Goal: Task Accomplishment & Management: Use online tool/utility

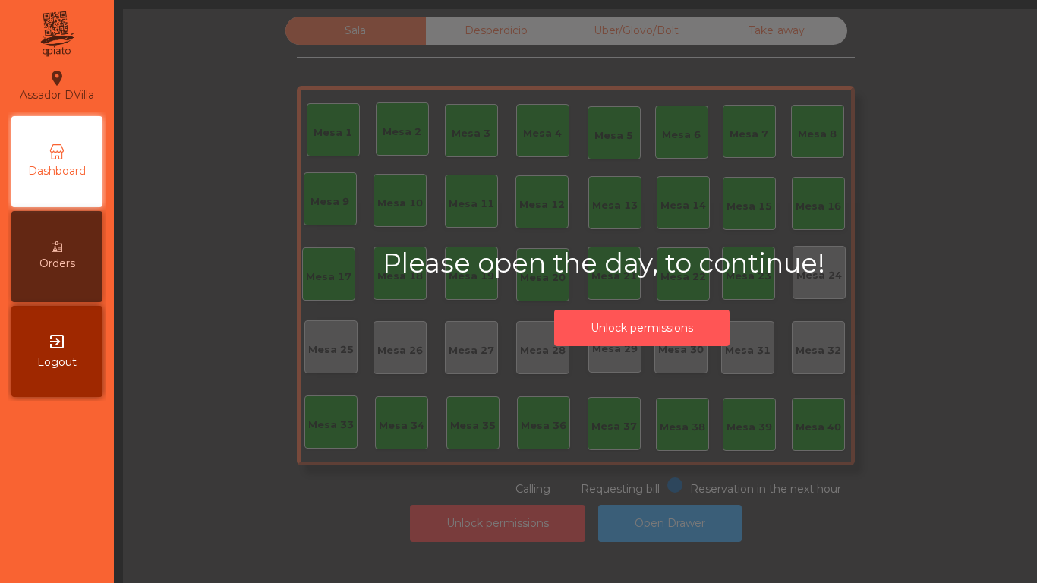
click at [666, 320] on button "Unlock permissions" at bounding box center [641, 328] width 175 height 37
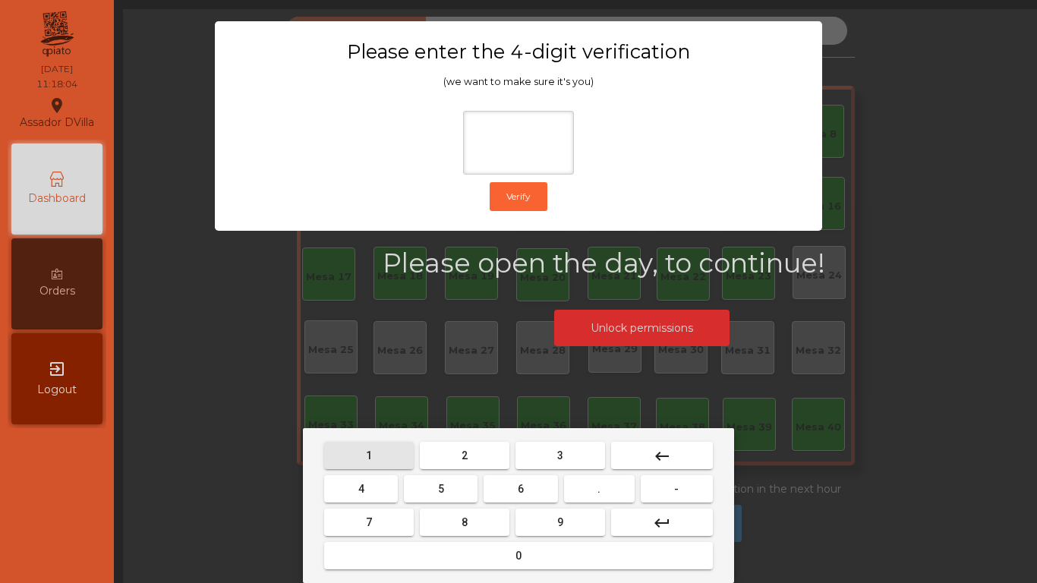
drag, startPoint x: 382, startPoint y: 446, endPoint x: 396, endPoint y: 455, distance: 17.1
click at [390, 451] on button "1" at bounding box center [369, 455] width 90 height 27
click at [571, 530] on button "9" at bounding box center [560, 522] width 90 height 27
click at [393, 499] on button "4" at bounding box center [361, 488] width 74 height 27
click at [442, 549] on button "0" at bounding box center [518, 555] width 389 height 27
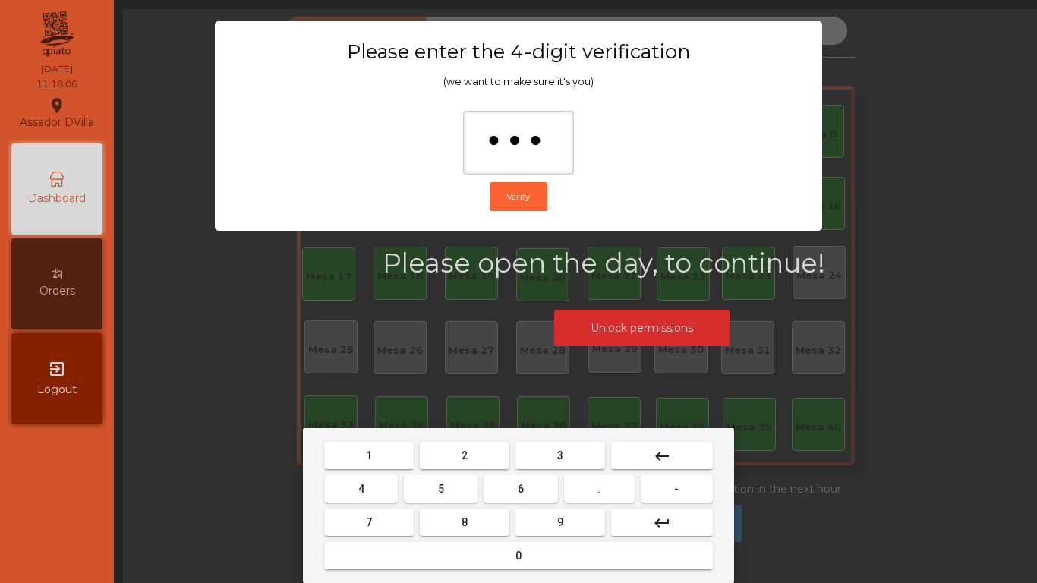
type input "****"
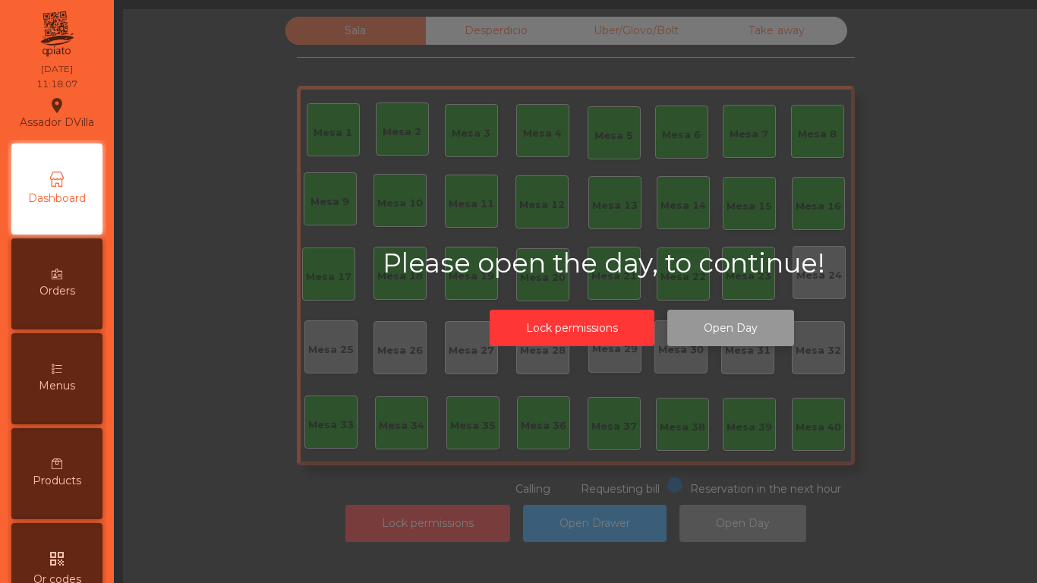
click at [751, 331] on button "Open Day" at bounding box center [730, 328] width 127 height 37
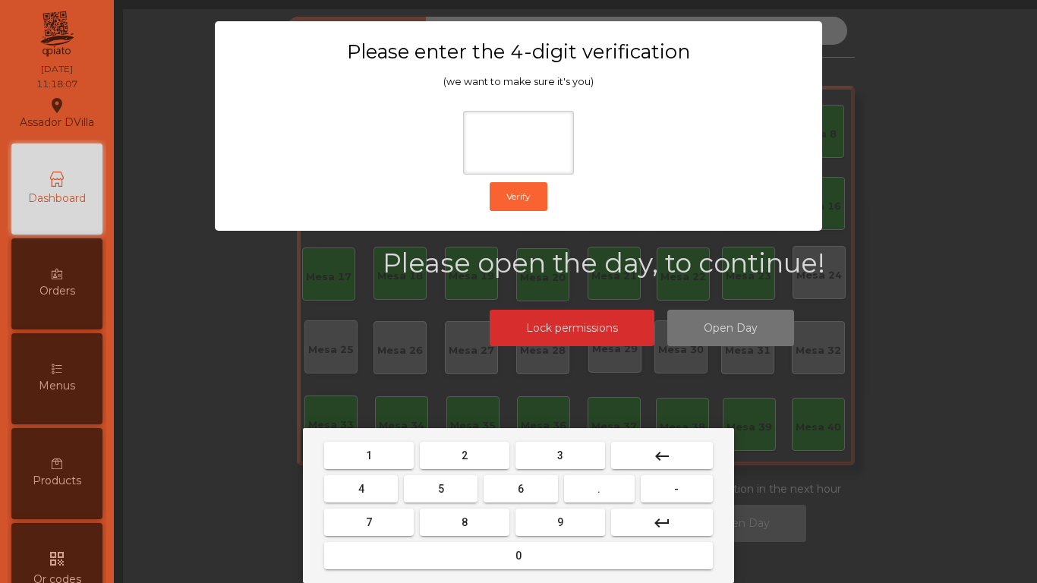
click at [369, 433] on div "1 2 3 keyboard_backspace 4 5 6 . - 7 8 9 keyboard_return 0" at bounding box center [518, 505] width 431 height 155
click at [370, 445] on button "1" at bounding box center [369, 455] width 90 height 27
click at [526, 524] on button "9" at bounding box center [560, 522] width 90 height 27
click at [388, 493] on button "4" at bounding box center [361, 488] width 74 height 27
click at [449, 545] on button "0" at bounding box center [518, 555] width 389 height 27
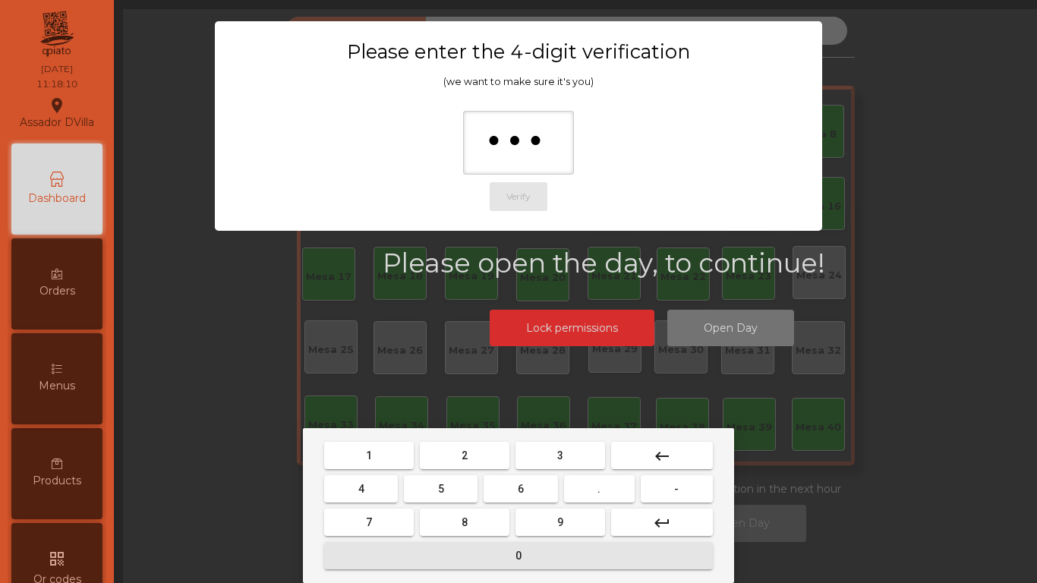
type input "****"
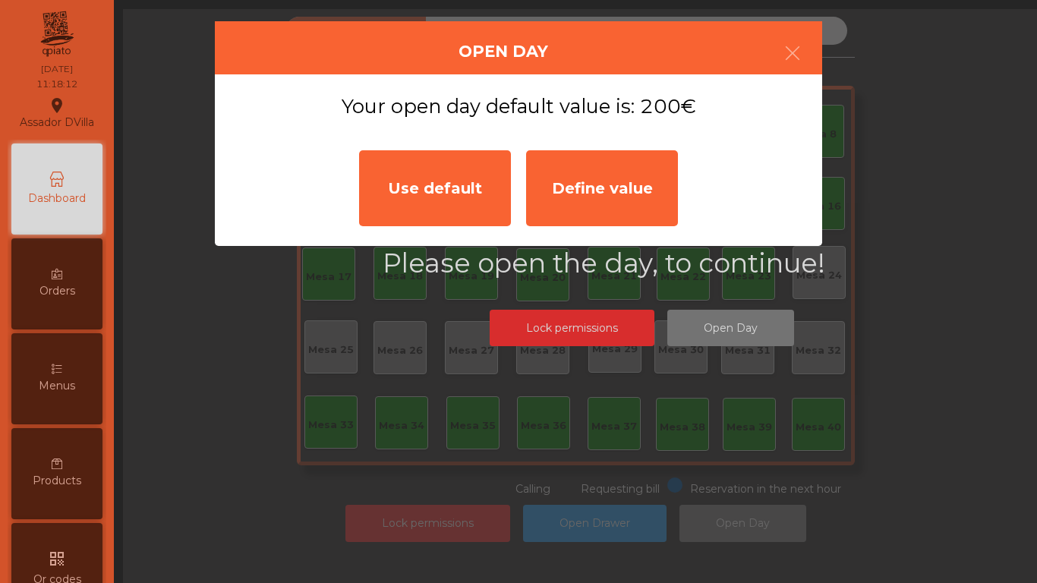
click at [483, 197] on div "Use default" at bounding box center [435, 188] width 152 height 76
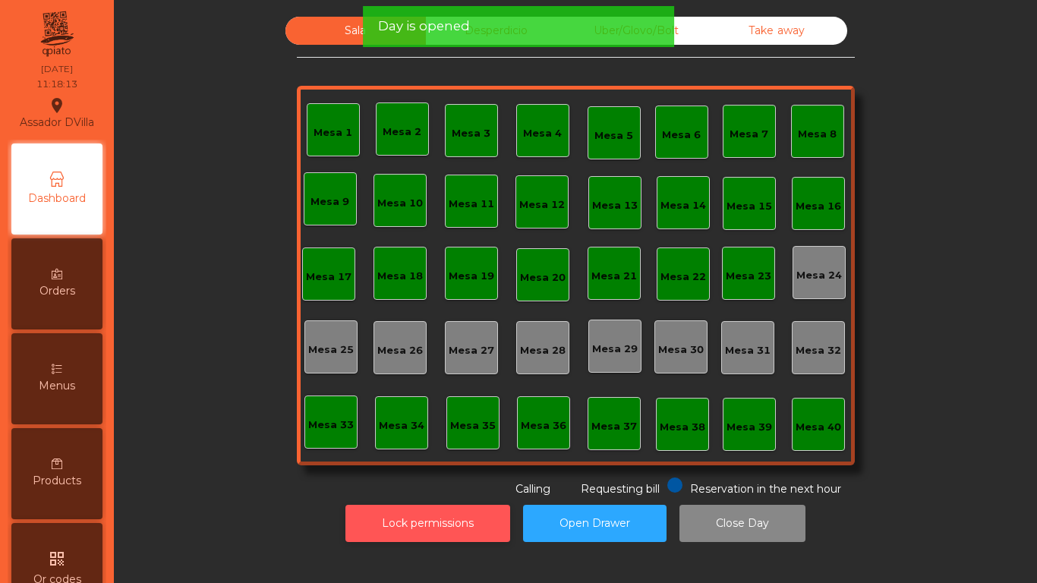
click at [407, 527] on button "Lock permissions" at bounding box center [427, 523] width 165 height 37
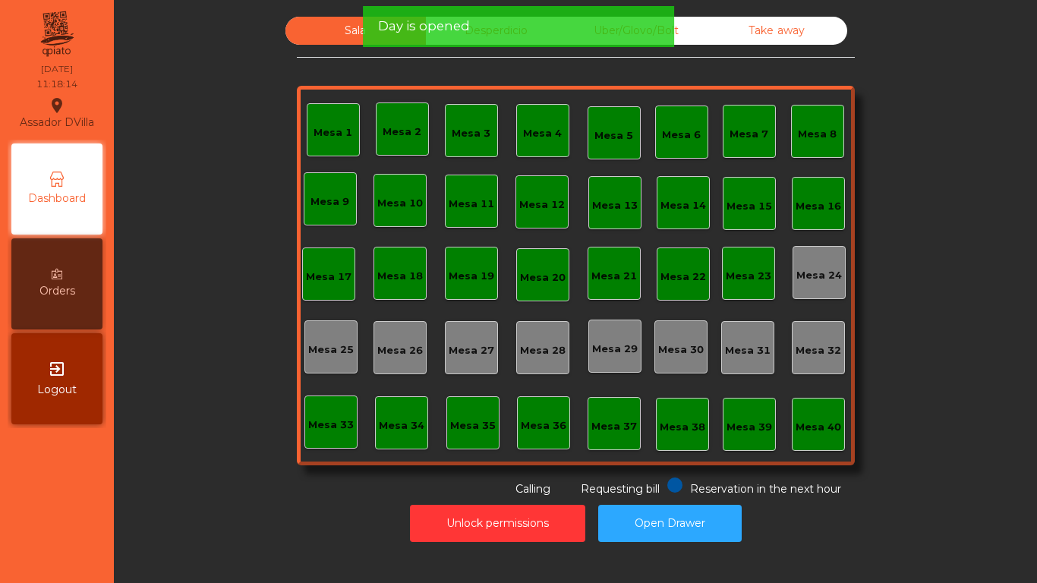
drag, startPoint x: 607, startPoint y: 16, endPoint x: 585, endPoint y: 21, distance: 22.6
click at [606, 16] on div "Day is opened" at bounding box center [518, 26] width 311 height 41
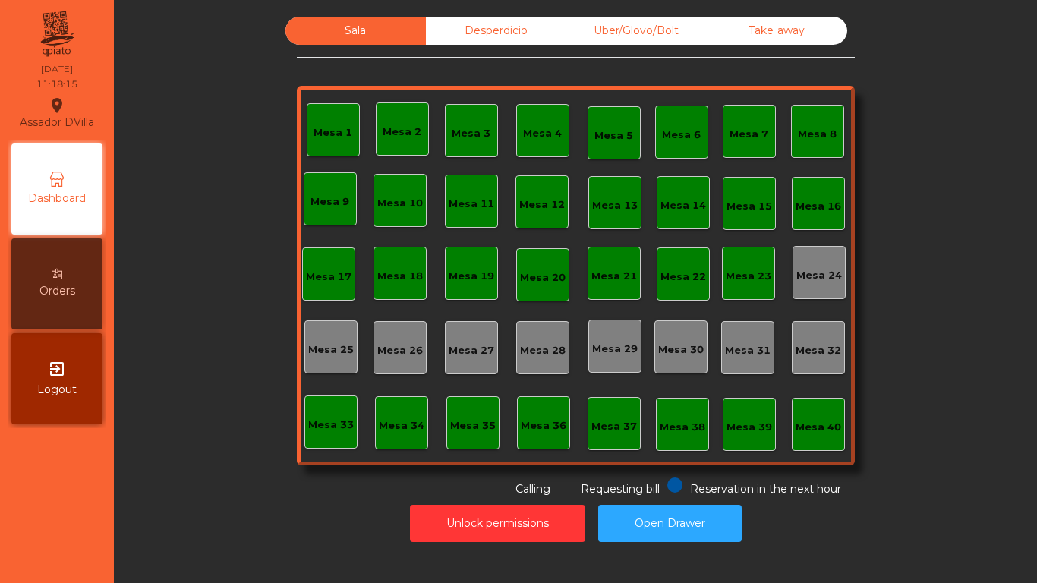
click at [574, 21] on div "Uber/Glovo/Bolt" at bounding box center [636, 31] width 140 height 28
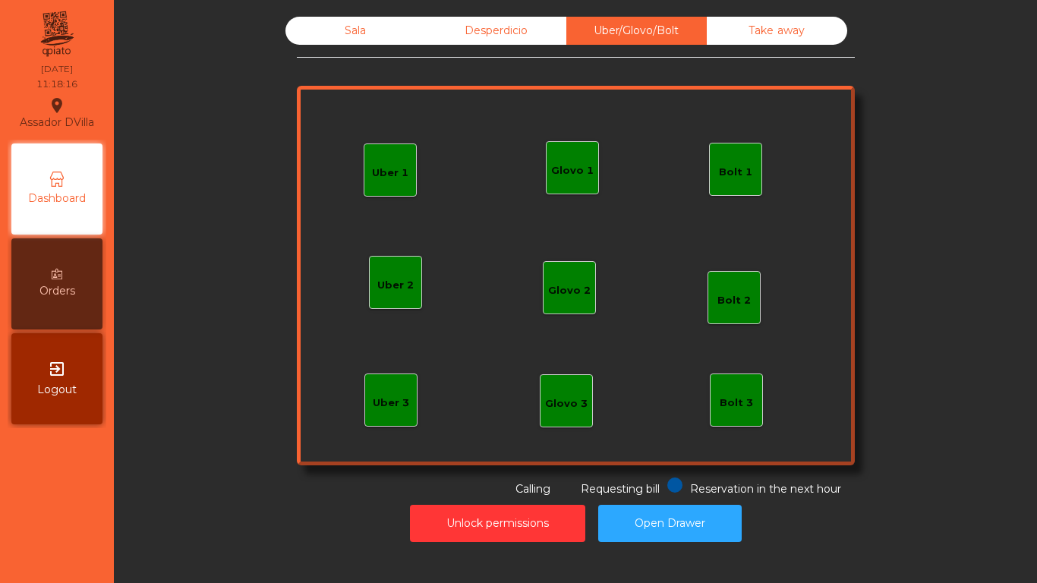
click at [531, 18] on div "Desperdicio" at bounding box center [496, 31] width 140 height 28
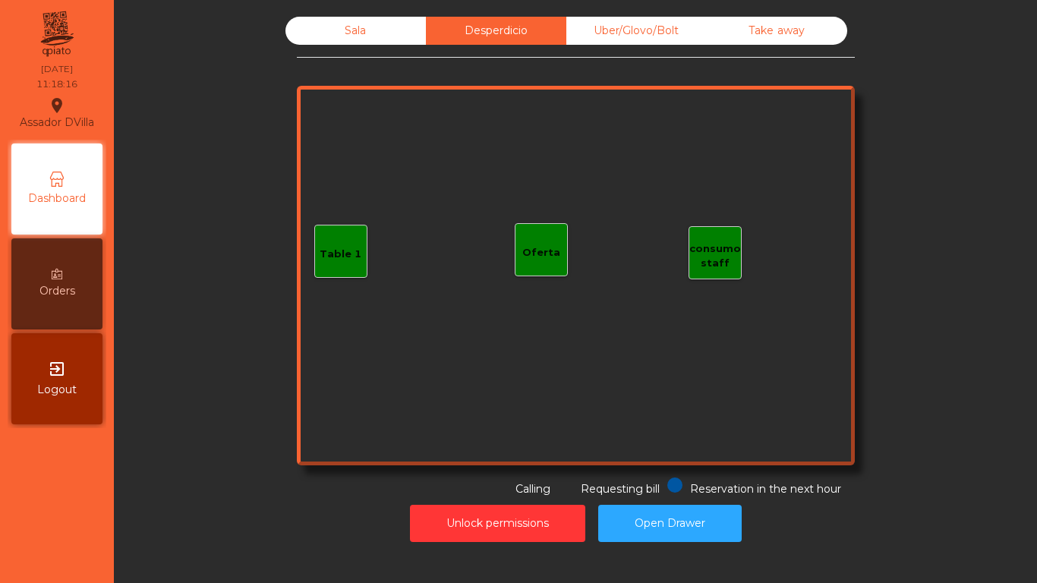
click at [786, 23] on div "Take away" at bounding box center [777, 31] width 140 height 28
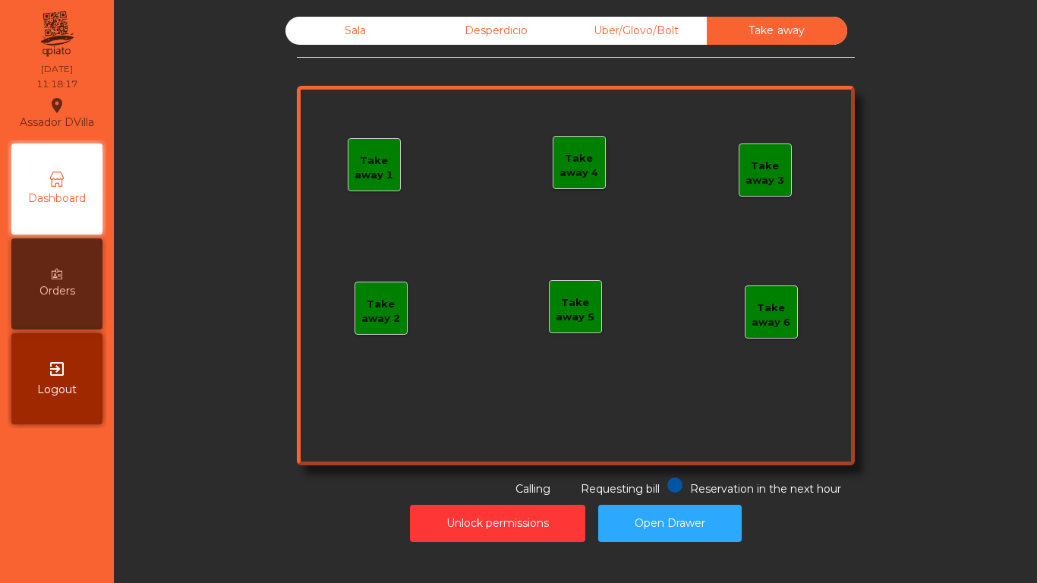
click at [288, 20] on div "Sala" at bounding box center [355, 31] width 140 height 28
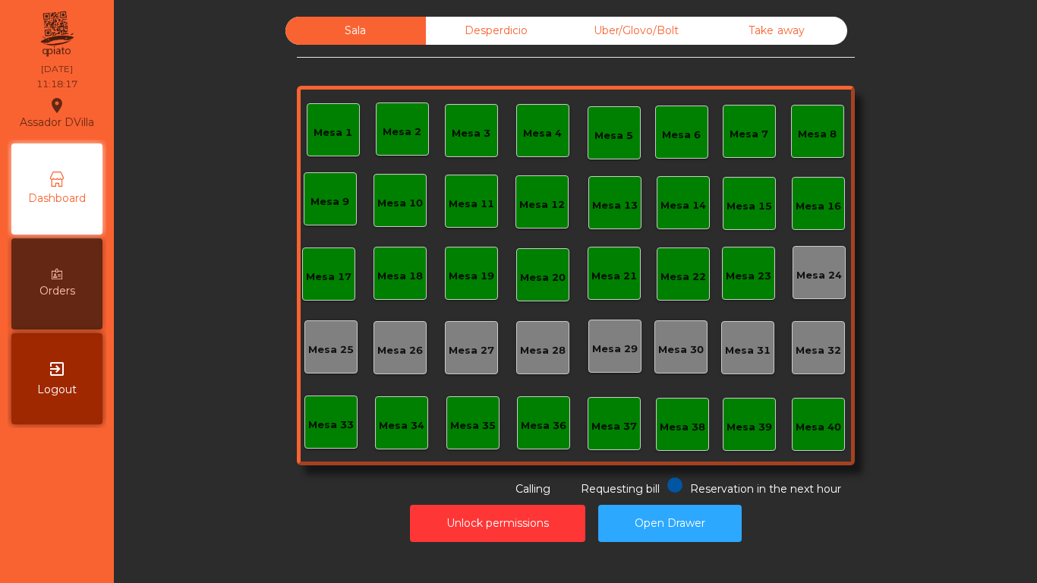
click at [240, 118] on div "Sala Desperdicio Uber/Glovo/Bolt Take away Mesa 1 Mesa 2 Mesa 3 [GEOGRAPHIC_DAT…" at bounding box center [575, 257] width 882 height 480
